Goal: Transaction & Acquisition: Purchase product/service

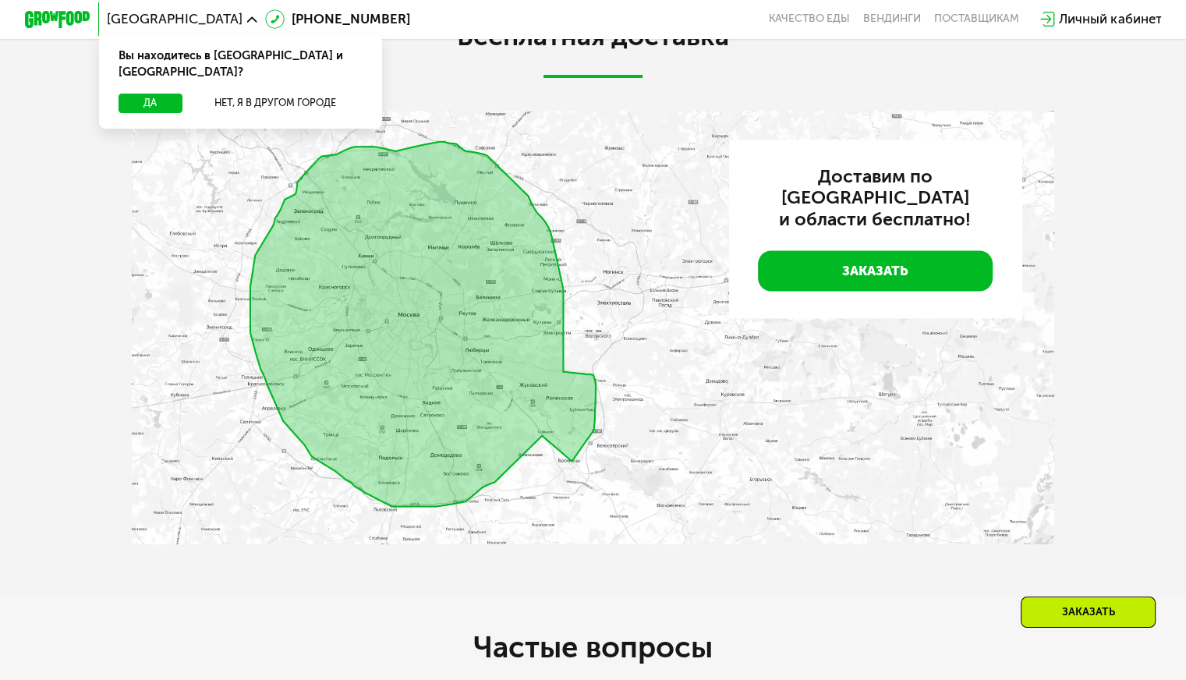
scroll to position [2417, 0]
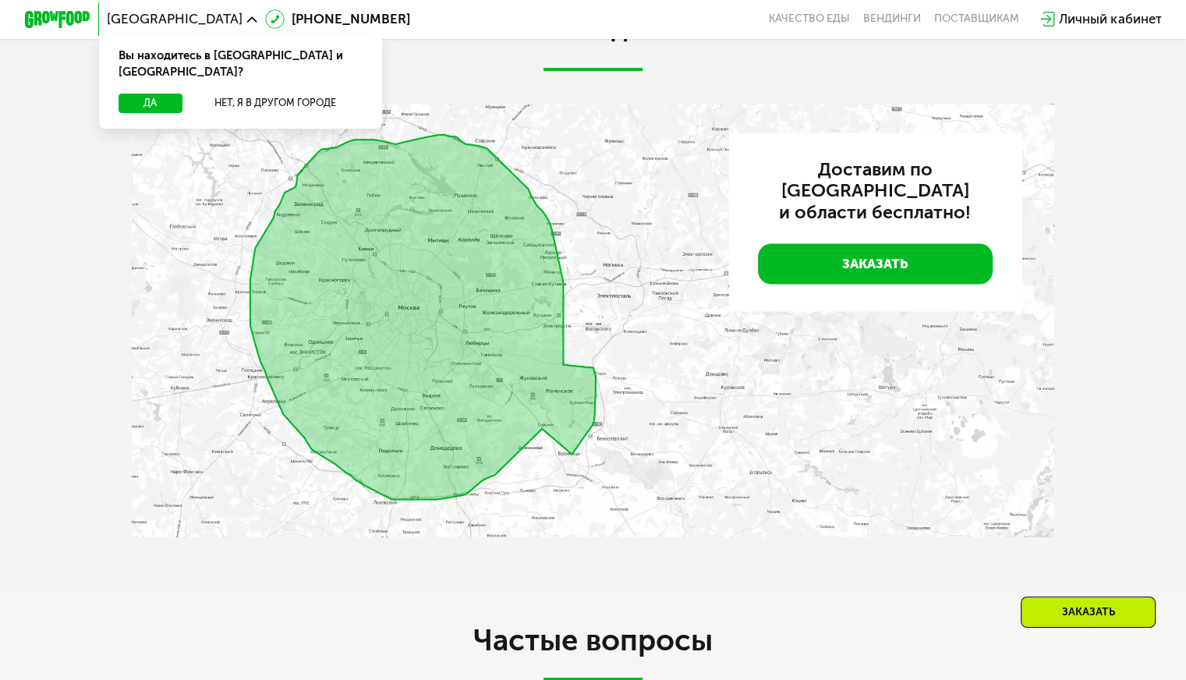
click at [521, 334] on img at bounding box center [593, 320] width 922 height 433
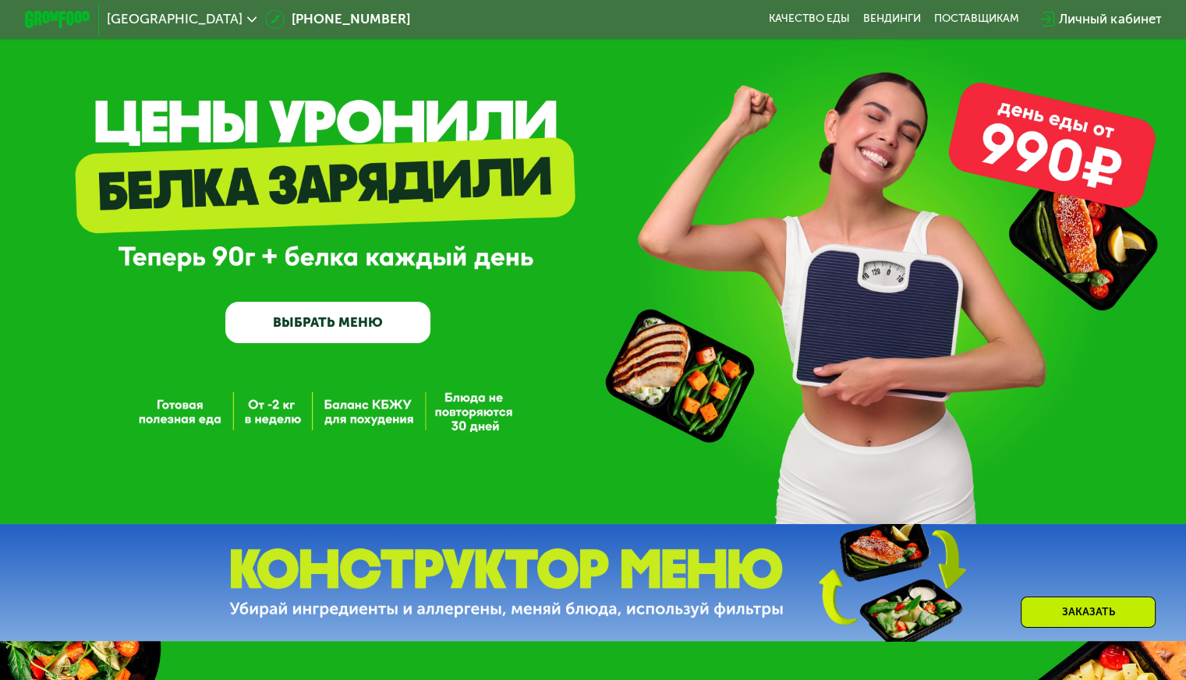
scroll to position [0, 0]
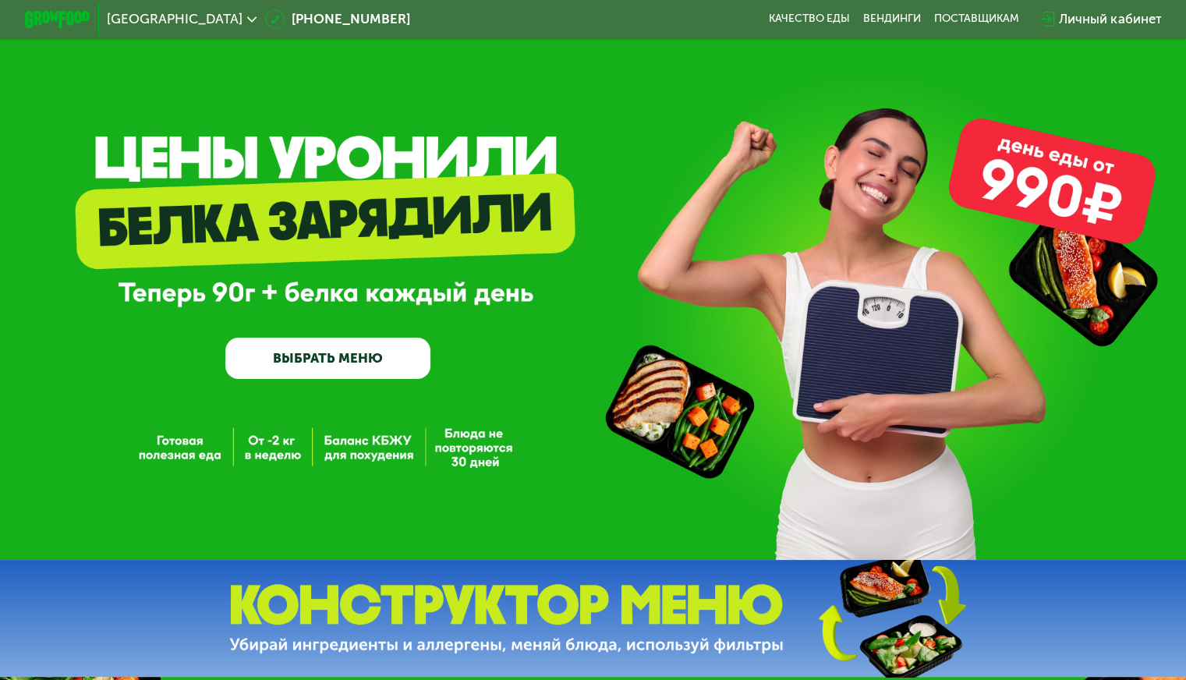
click at [328, 364] on link "ВЫБРАТЬ МЕНЮ" at bounding box center [327, 358] width 205 height 41
click at [313, 365] on link "ВЫБРАТЬ МЕНЮ" at bounding box center [327, 358] width 205 height 41
click at [394, 368] on link "ВЫБРАТЬ МЕНЮ" at bounding box center [327, 358] width 205 height 41
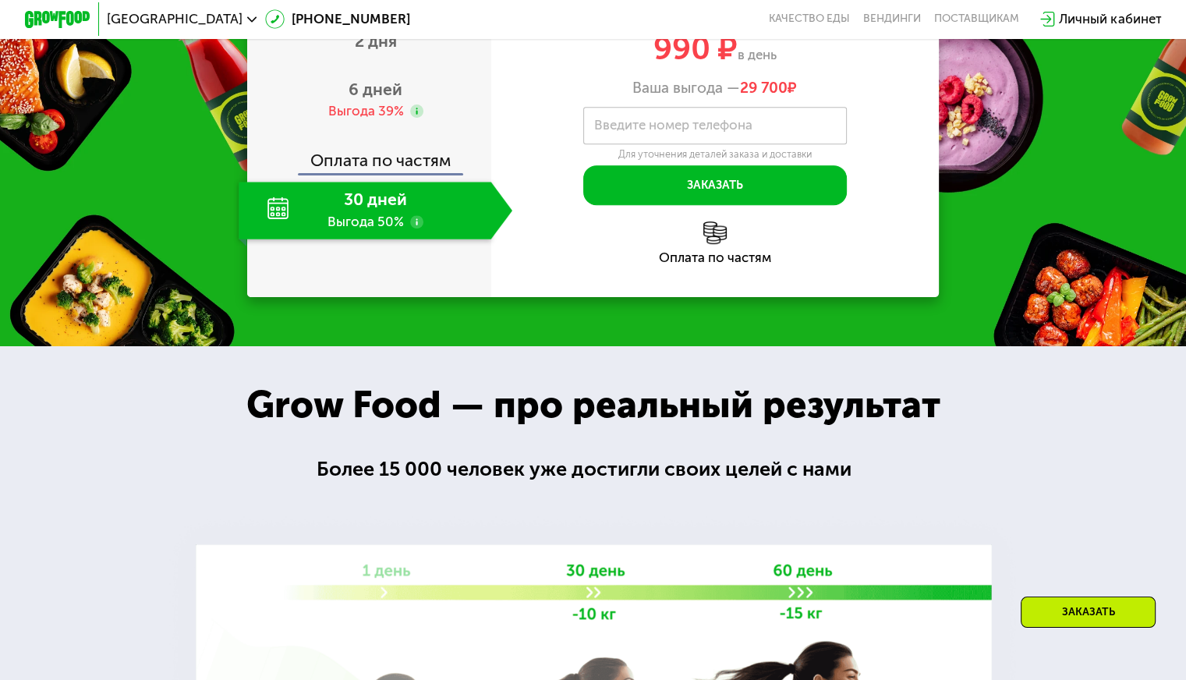
click at [1045, 610] on div "Заказать" at bounding box center [1087, 611] width 135 height 31
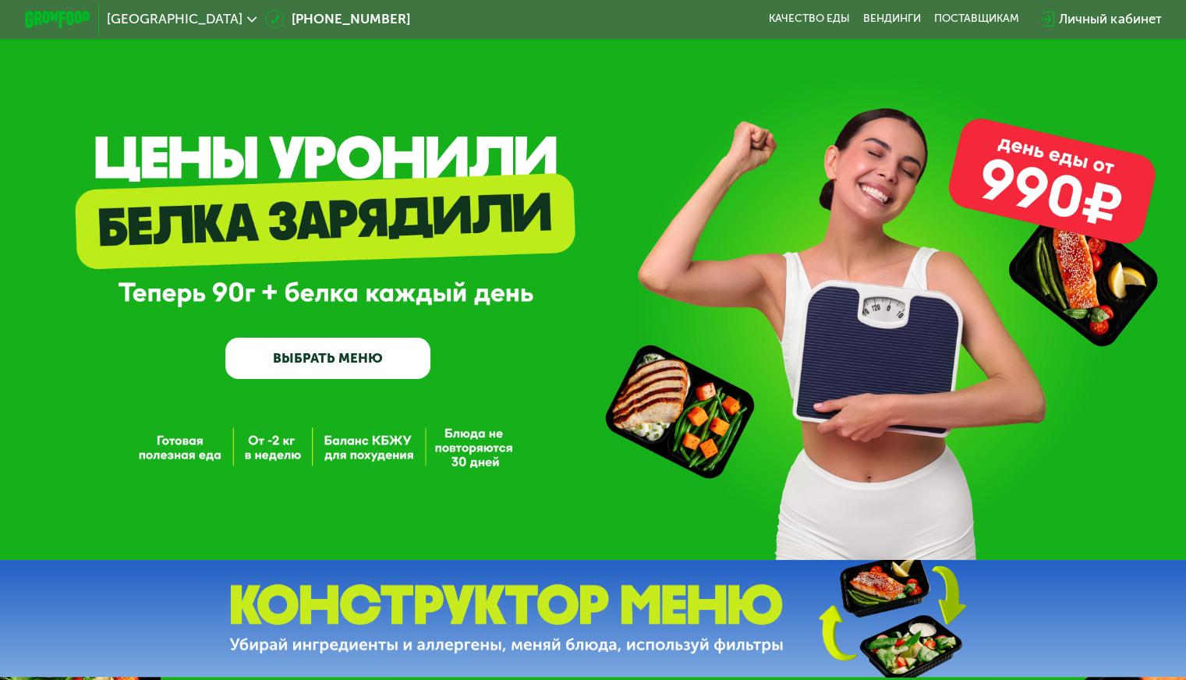
click at [168, 22] on div "[GEOGRAPHIC_DATA]" at bounding box center [182, 20] width 166 height 30
click at [247, 22] on icon at bounding box center [252, 20] width 10 height 10
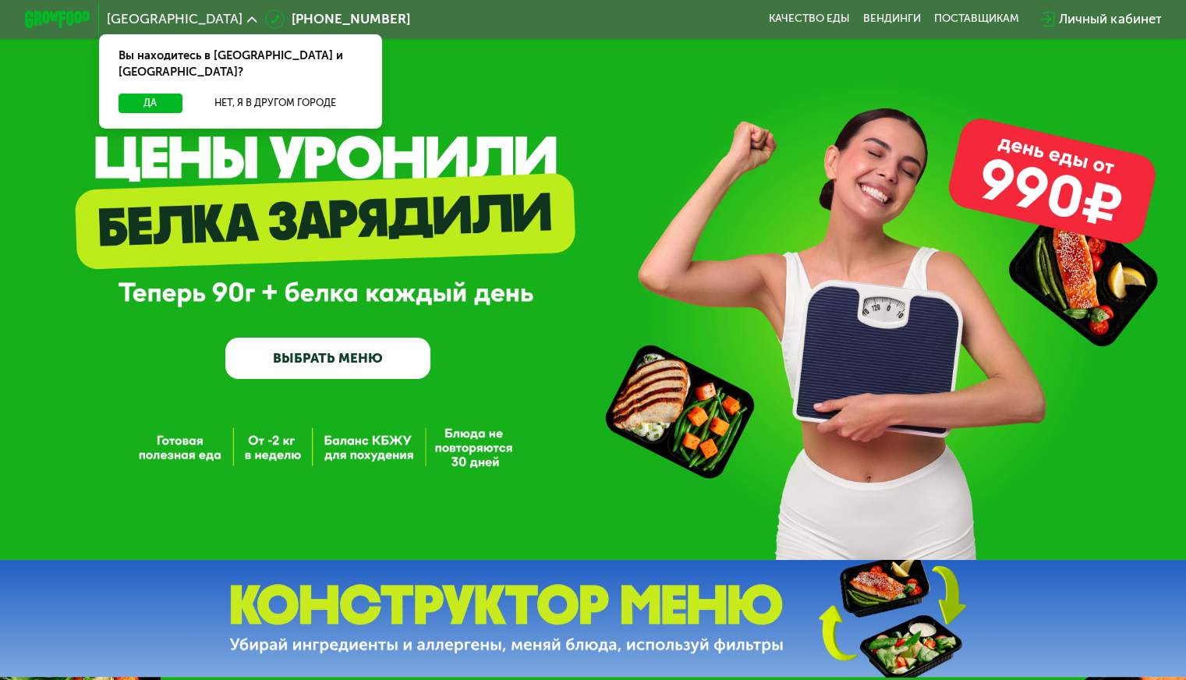
click at [511, 101] on div "GrowFood — доставка правильного питания ВЫБРАТЬ МЕНЮ" at bounding box center [593, 280] width 1186 height 560
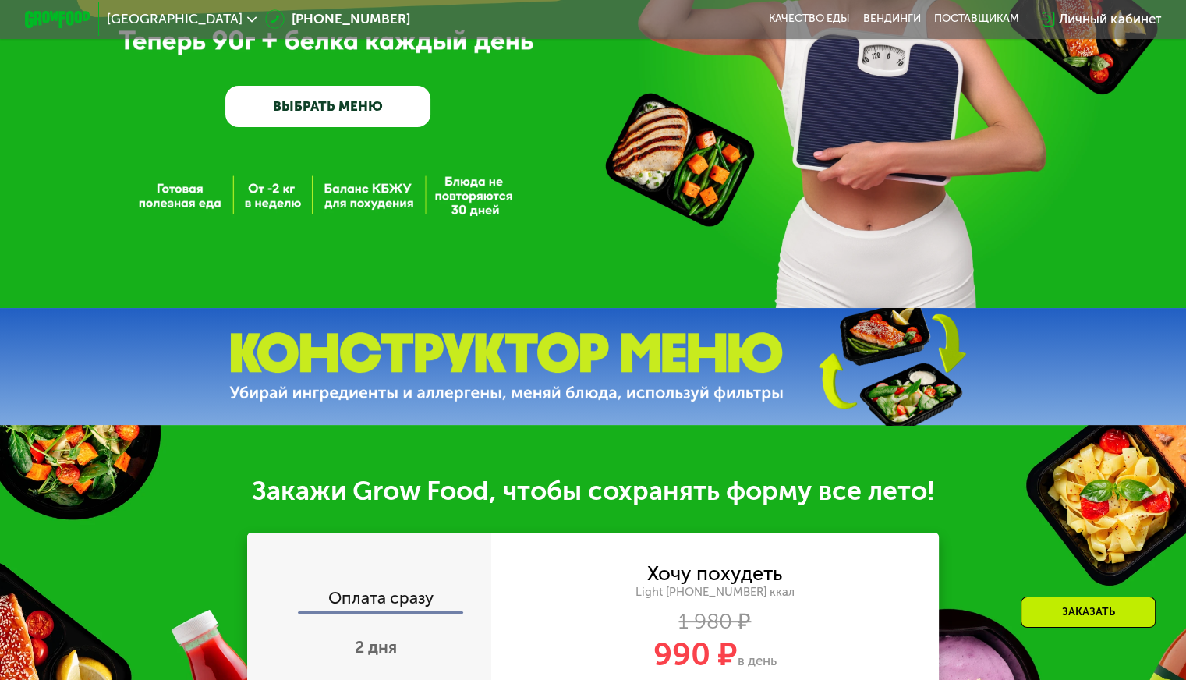
scroll to position [390, 0]
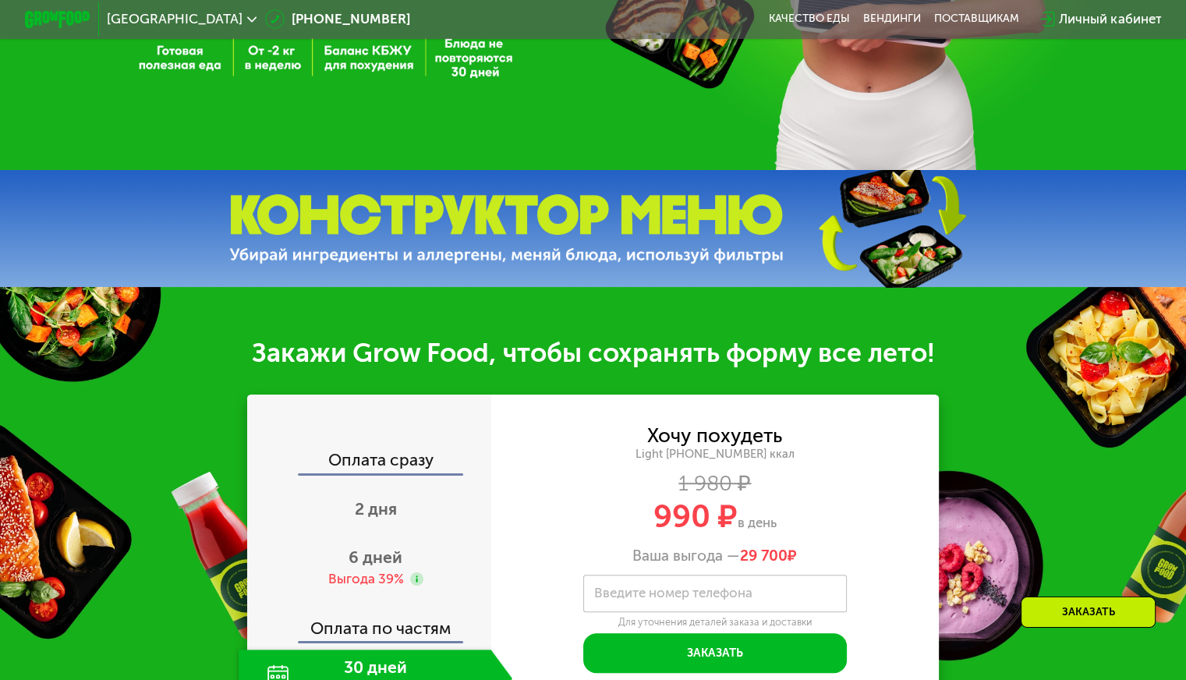
click at [631, 252] on img at bounding box center [506, 228] width 554 height 69
click at [897, 268] on img at bounding box center [891, 228] width 232 height 123
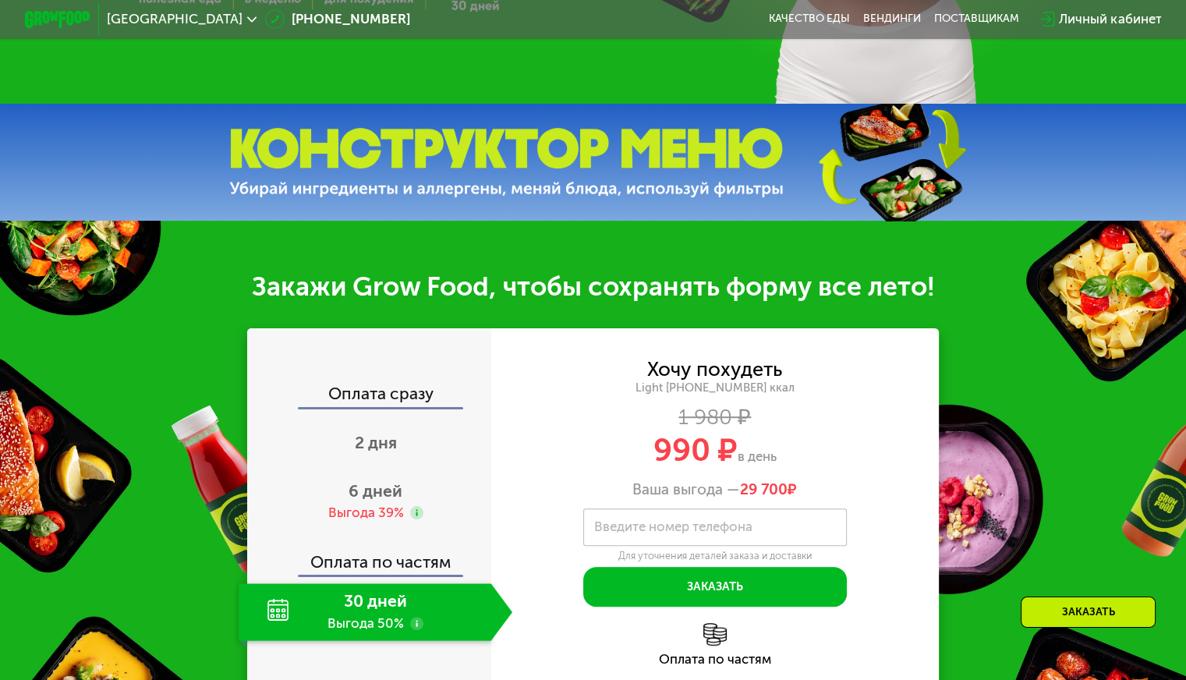
scroll to position [546, 0]
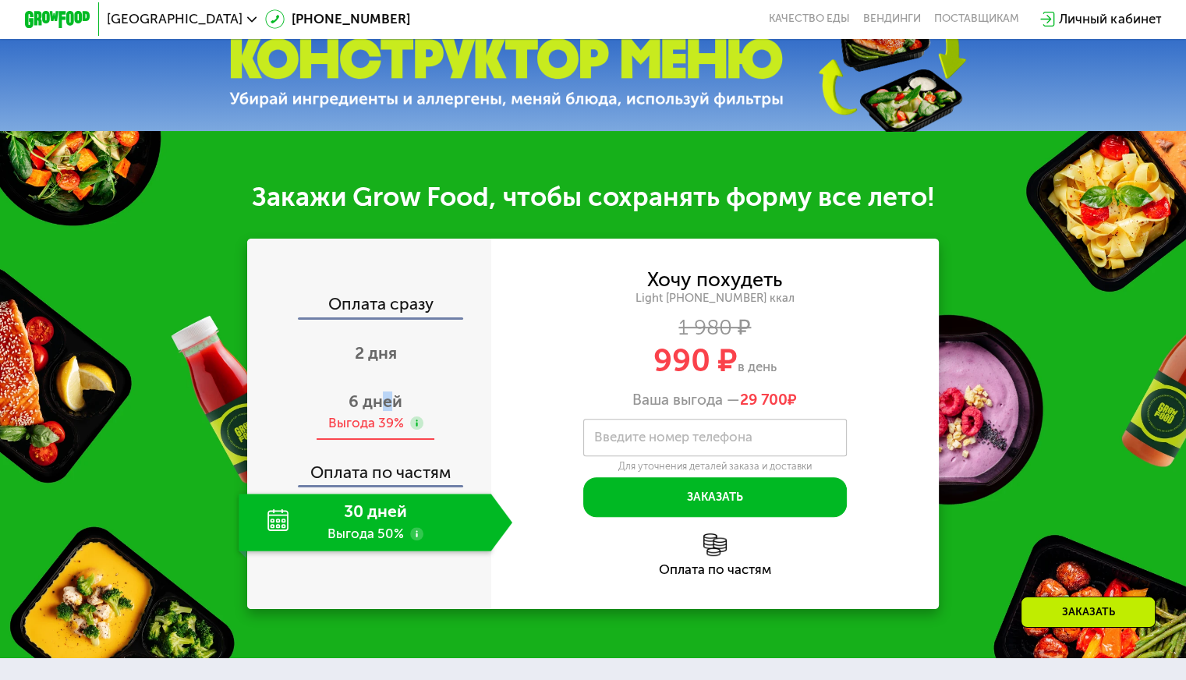
click at [385, 408] on span "6 дней" at bounding box center [375, 400] width 54 height 19
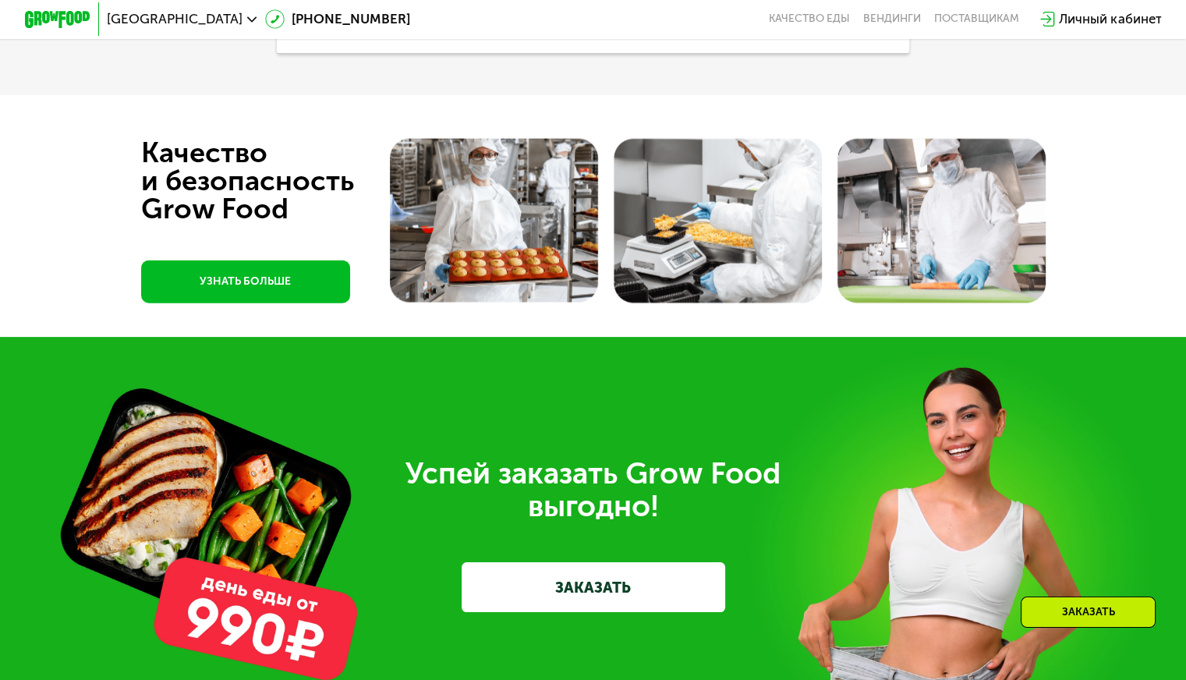
scroll to position [3508, 0]
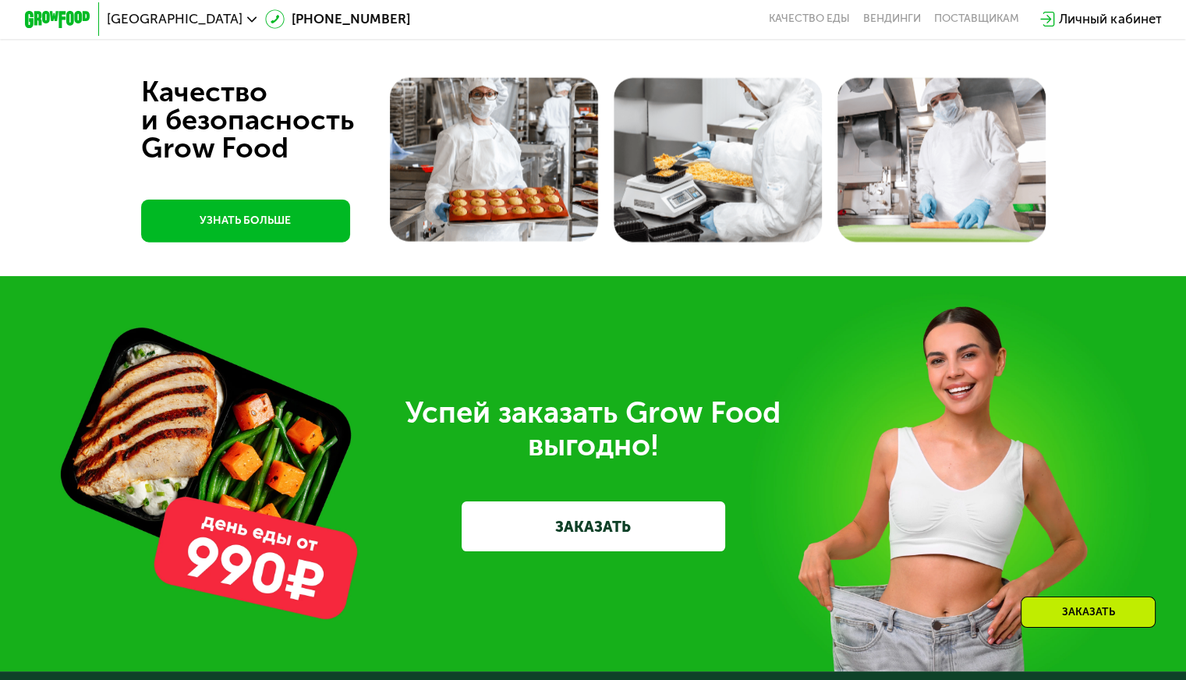
click at [235, 242] on link "УЗНАТЬ БОЛЬШЕ" at bounding box center [245, 221] width 209 height 43
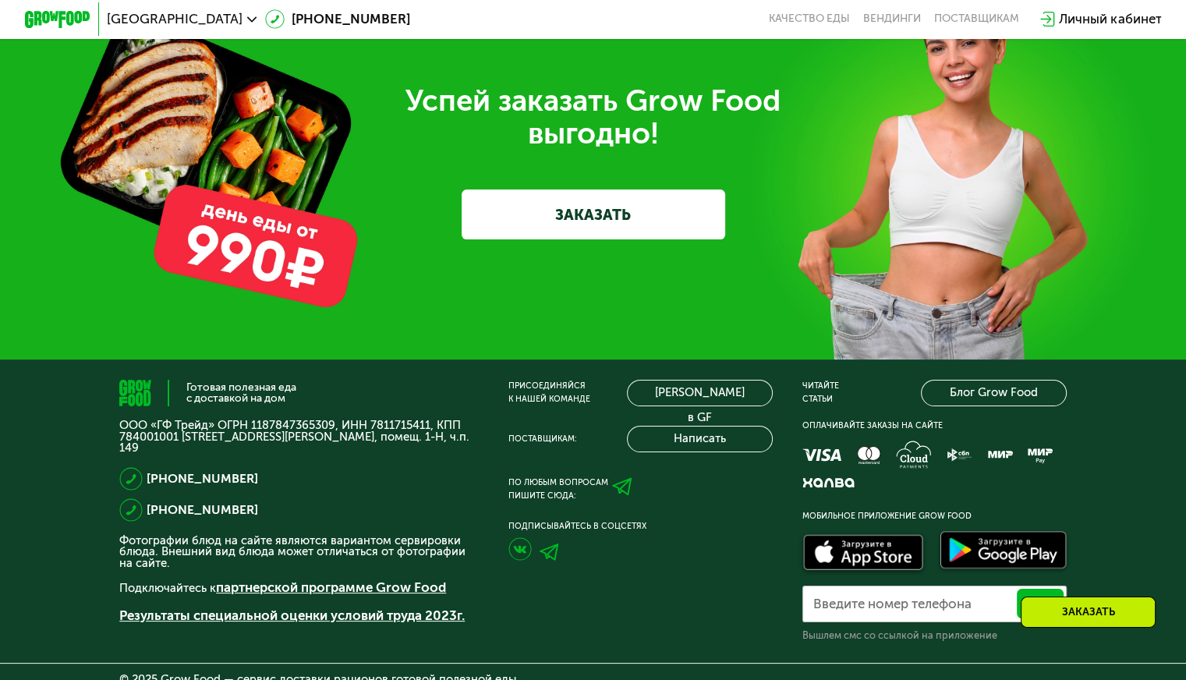
click at [612, 239] on link "ЗАКАЗАТЬ" at bounding box center [593, 213] width 263 height 49
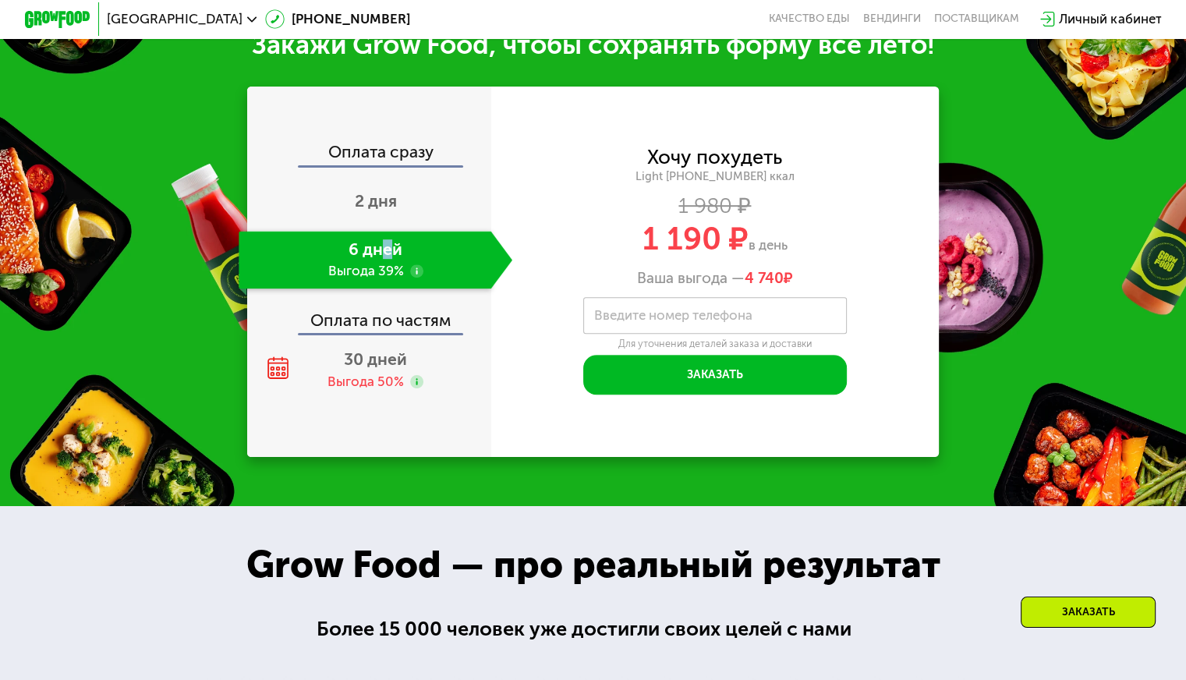
scroll to position [643, 0]
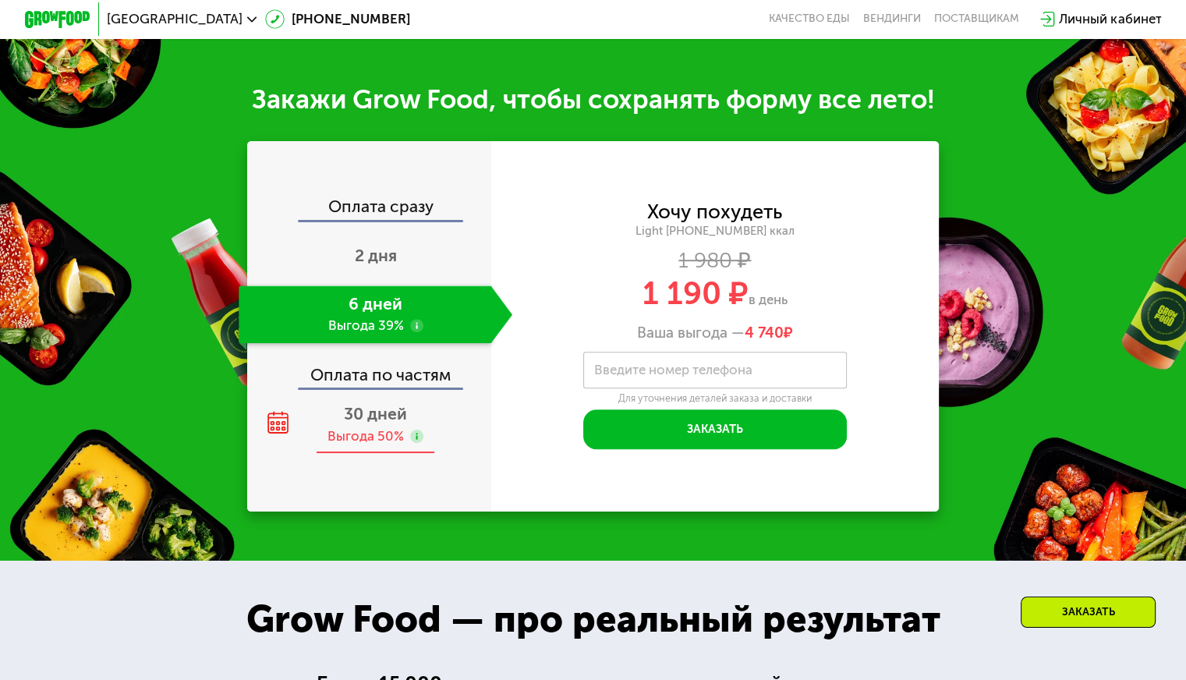
click at [380, 437] on div "Выгода 50%" at bounding box center [365, 436] width 76 height 18
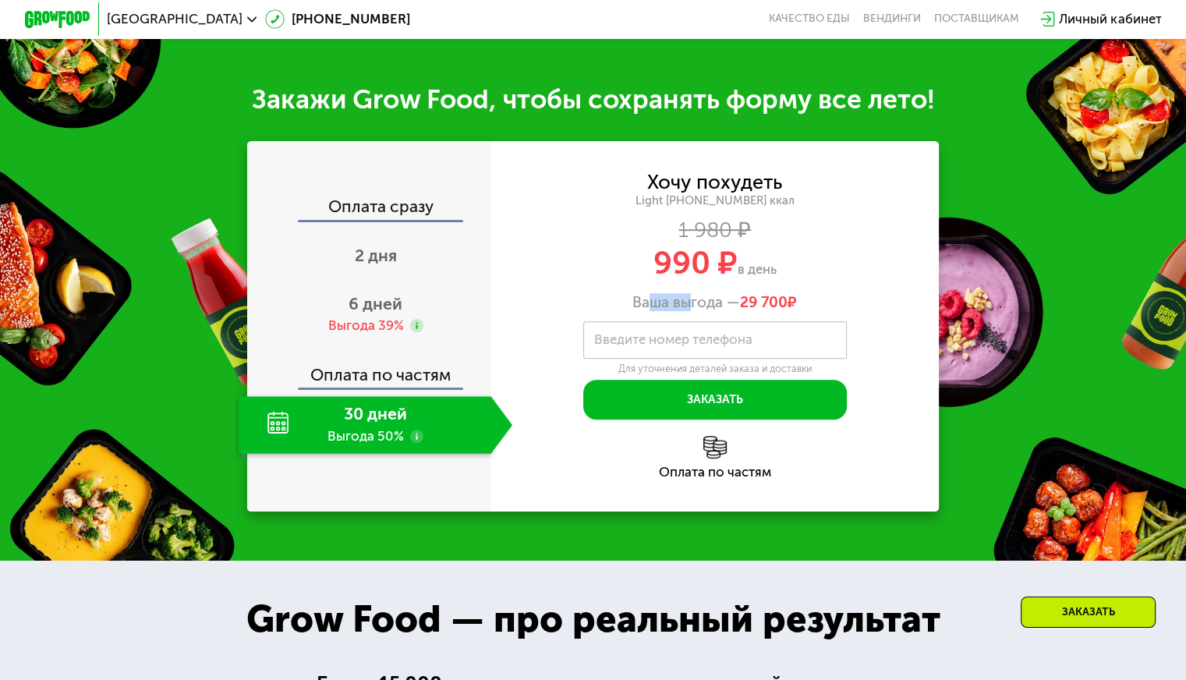
drag, startPoint x: 643, startPoint y: 307, endPoint x: 695, endPoint y: 309, distance: 52.3
click at [691, 309] on div "Ваша выгода — 29 700 ₽" at bounding box center [715, 302] width 448 height 18
click at [703, 309] on div "Ваша выгода — 29 700 ₽" at bounding box center [715, 302] width 448 height 18
drag, startPoint x: 719, startPoint y: 315, endPoint x: 649, endPoint y: 311, distance: 69.5
click at [649, 311] on div "Ваша выгода — 29 700 ₽" at bounding box center [715, 302] width 448 height 18
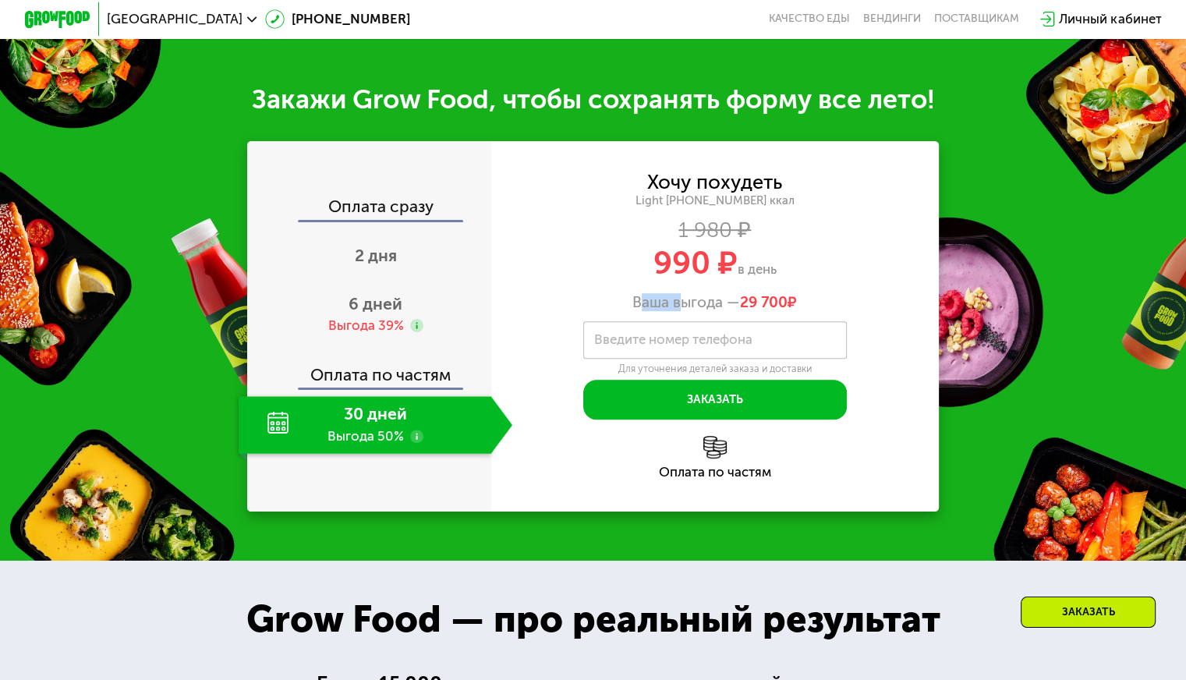
drag, startPoint x: 635, startPoint y: 313, endPoint x: 690, endPoint y: 313, distance: 54.6
click at [689, 311] on div "Ваша выгода — 29 700 ₽" at bounding box center [715, 302] width 448 height 18
click at [690, 311] on div "Ваша выгода — 29 700 ₽" at bounding box center [715, 302] width 448 height 18
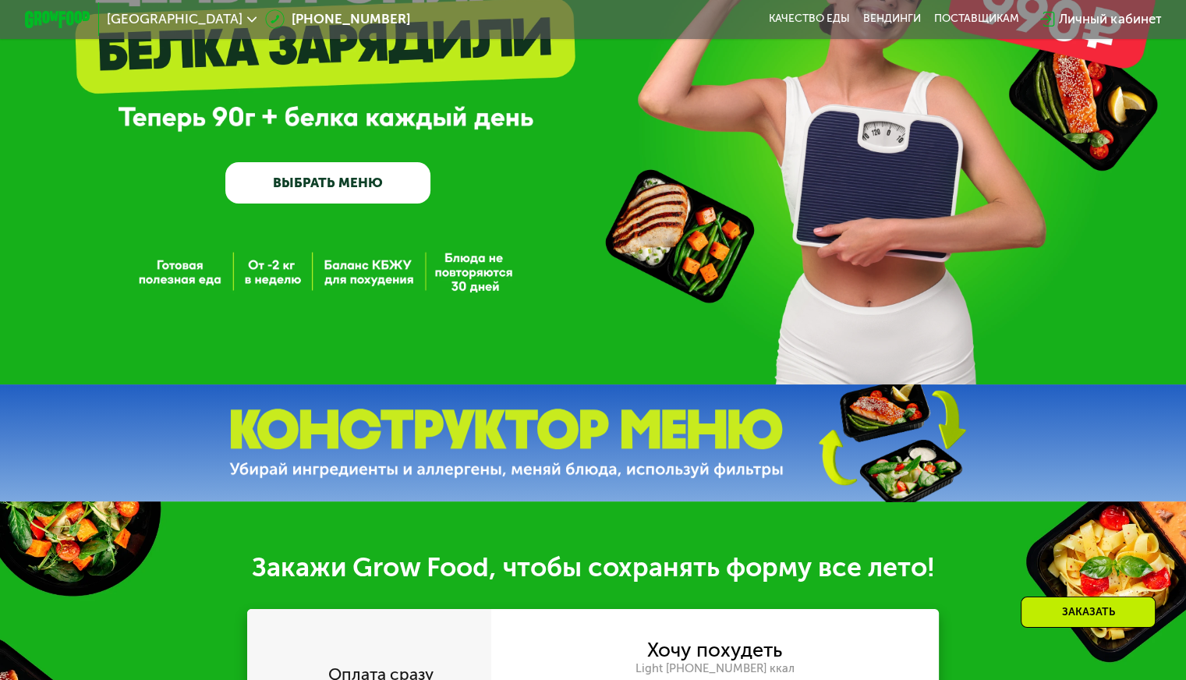
scroll to position [0, 0]
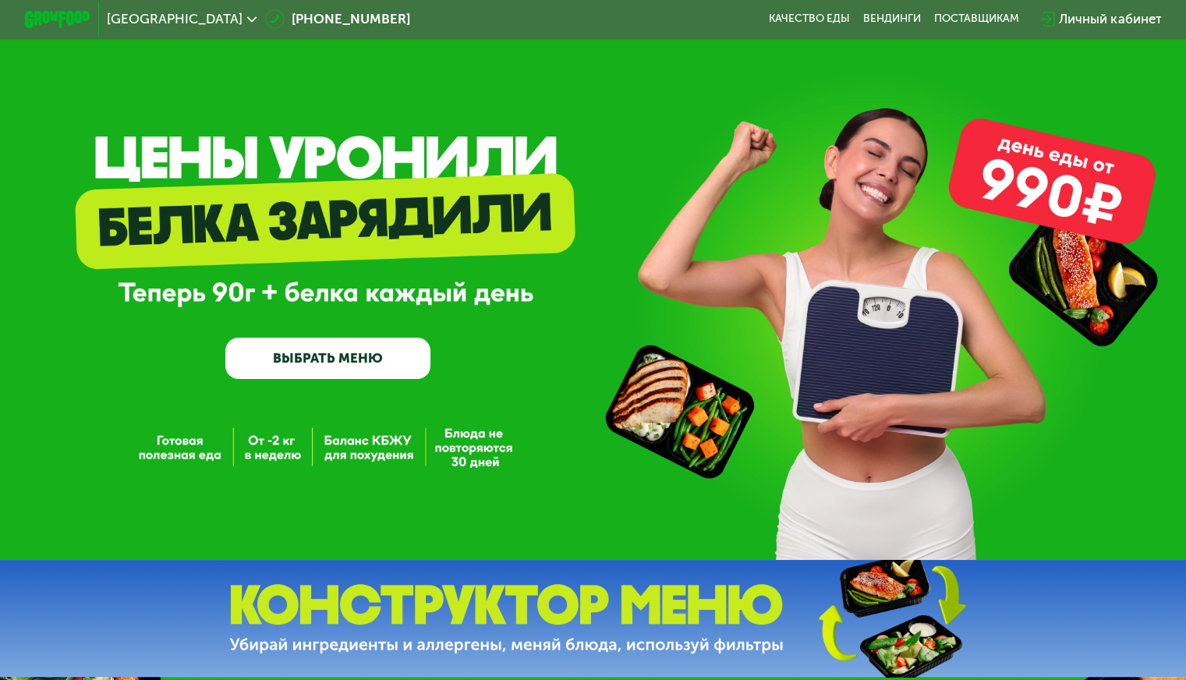
click at [334, 360] on link "ВЫБРАТЬ МЕНЮ" at bounding box center [327, 358] width 205 height 41
click at [199, 457] on div "GrowFood — доставка правильного питания ВЫБРАТЬ МЕНЮ" at bounding box center [593, 280] width 1186 height 560
click at [253, 450] on div "GrowFood — доставка правильного питания ВЫБРАТЬ МЕНЮ" at bounding box center [593, 280] width 1186 height 560
drag, startPoint x: 339, startPoint y: 453, endPoint x: 361, endPoint y: 457, distance: 22.2
click at [342, 453] on div "GrowFood — доставка правильного питания ВЫБРАТЬ МЕНЮ" at bounding box center [593, 280] width 1186 height 560
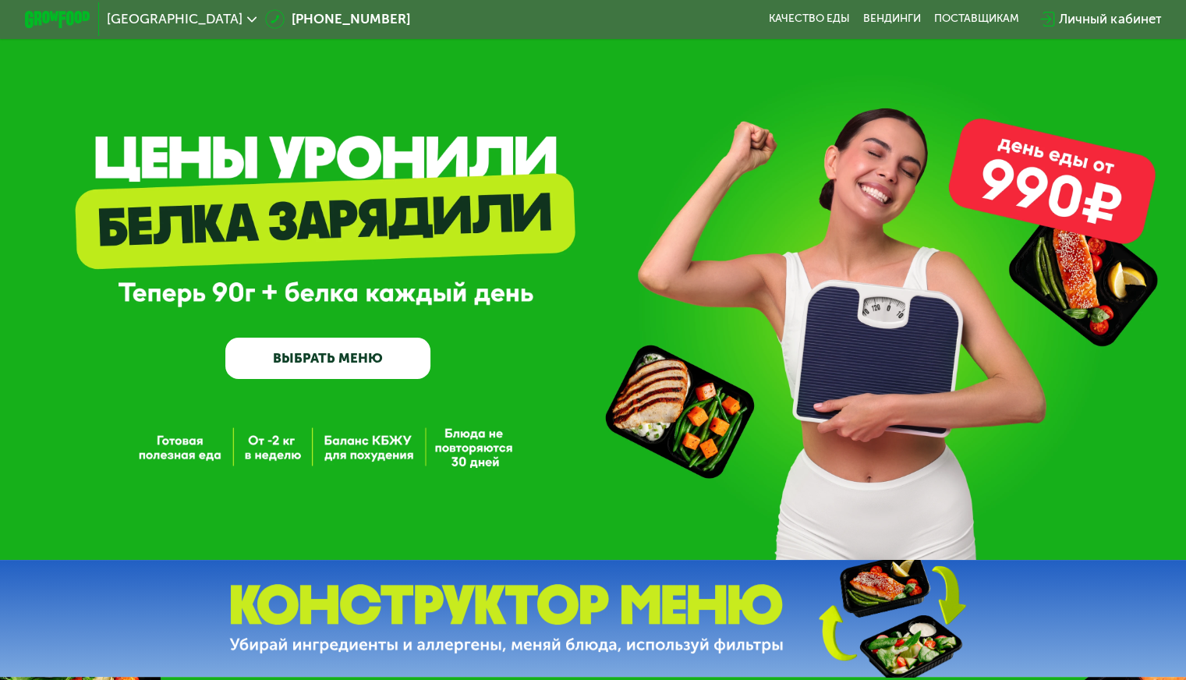
click at [481, 462] on div "GrowFood — доставка правильного питания ВЫБРАТЬ МЕНЮ" at bounding box center [593, 280] width 1186 height 560
click at [875, 23] on link "Вендинги" at bounding box center [892, 18] width 58 height 13
